Goal: Navigation & Orientation: Understand site structure

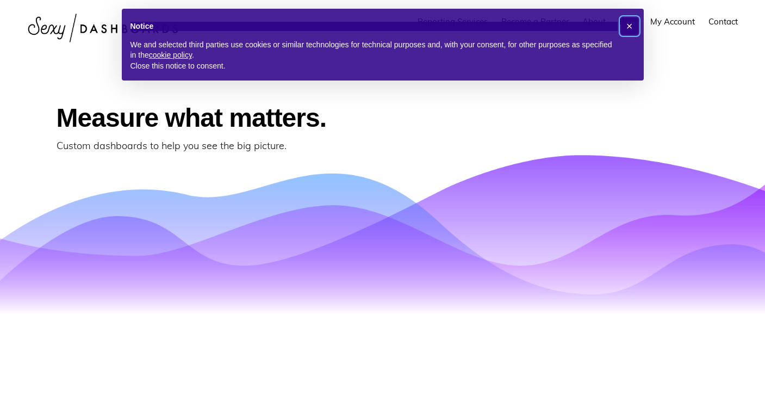
click at [634, 28] on button "×" at bounding box center [629, 25] width 17 height 17
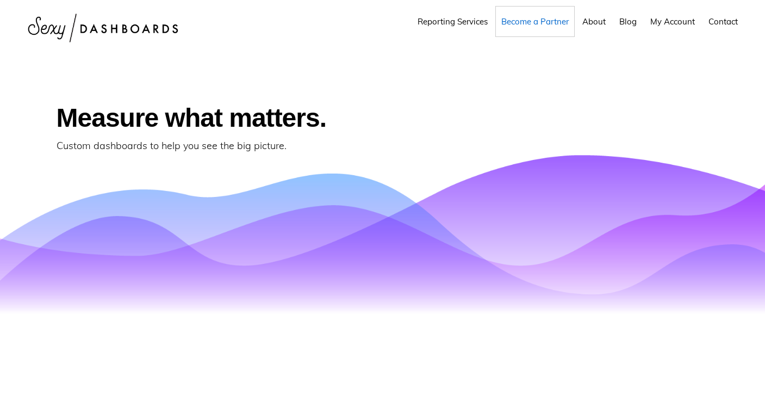
click at [529, 21] on span "Become a Partner" at bounding box center [534, 21] width 67 height 10
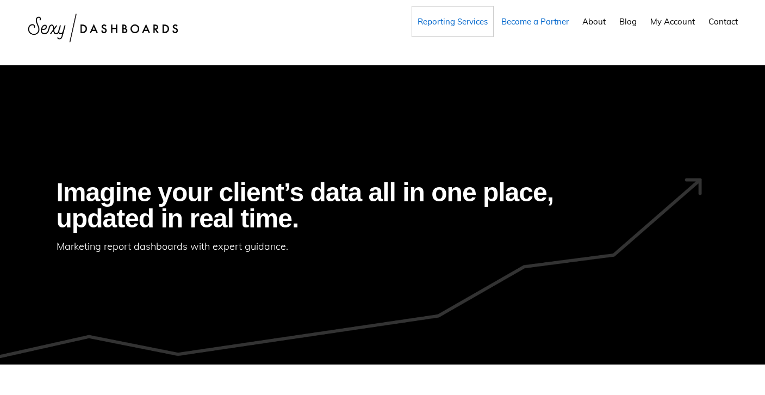
click at [430, 19] on span "Reporting Services" at bounding box center [453, 21] width 70 height 10
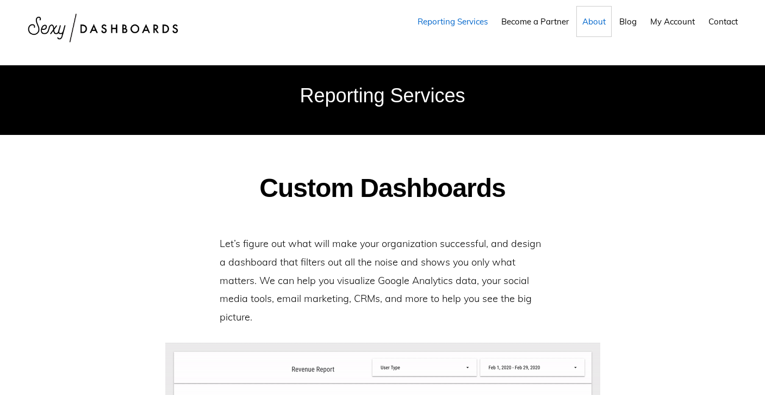
click at [593, 23] on span "About" at bounding box center [594, 21] width 23 height 10
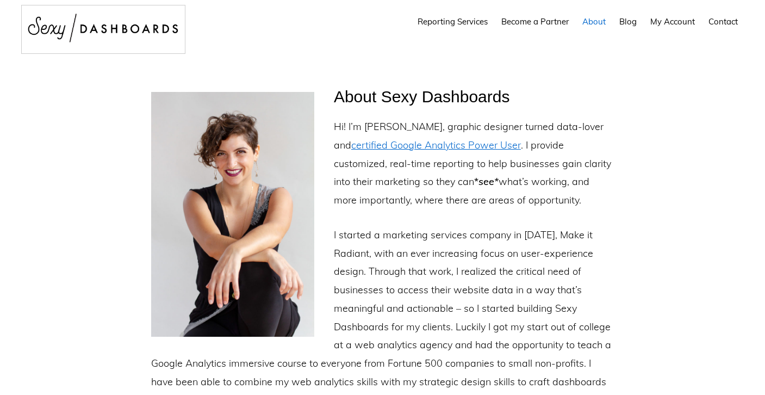
click at [110, 36] on img at bounding box center [103, 27] width 163 height 45
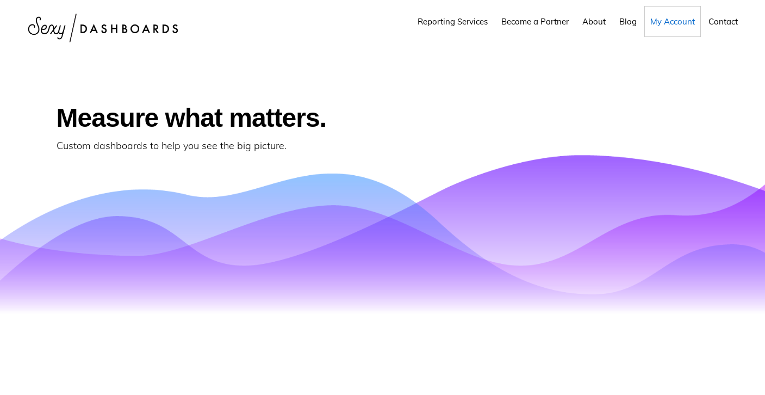
click at [673, 24] on span "My Account" at bounding box center [673, 21] width 45 height 10
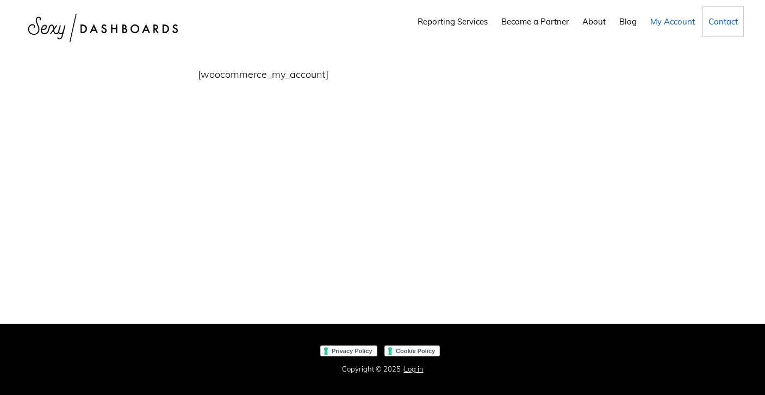
click at [724, 23] on span "Contact" at bounding box center [723, 21] width 29 height 10
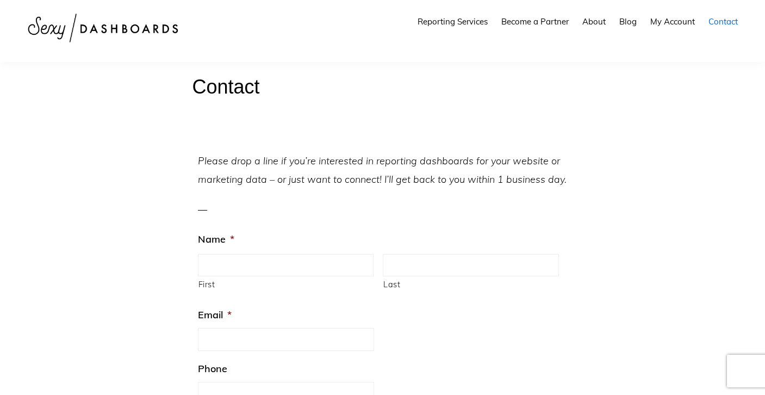
scroll to position [46, 0]
